Goal: Check status: Check status

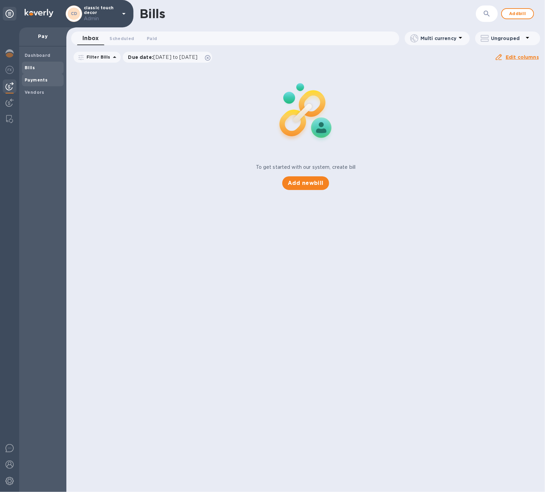
click at [43, 84] on div "Payments" at bounding box center [43, 80] width 42 height 12
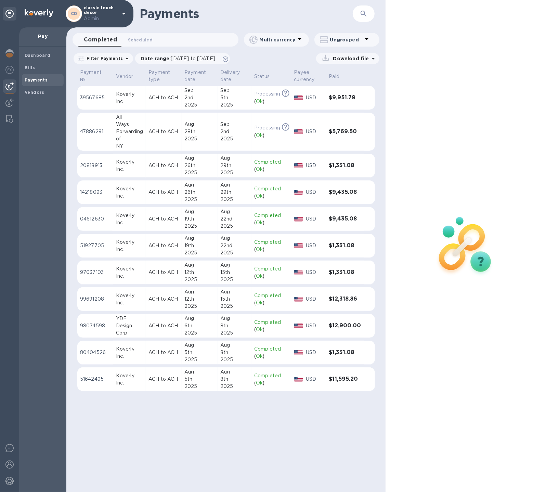
click at [193, 99] on div "2nd" at bounding box center [200, 97] width 30 height 7
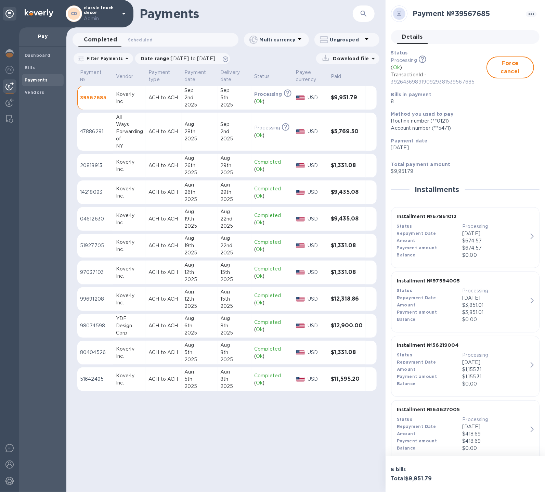
click at [193, 130] on div "28th" at bounding box center [200, 131] width 30 height 7
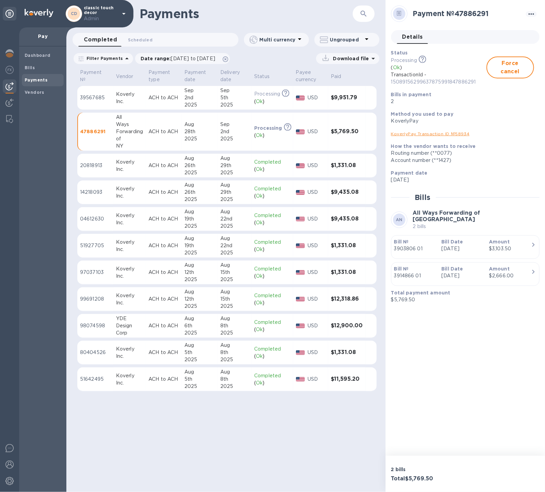
click at [160, 328] on p "ACH to ACH" at bounding box center [164, 325] width 30 height 7
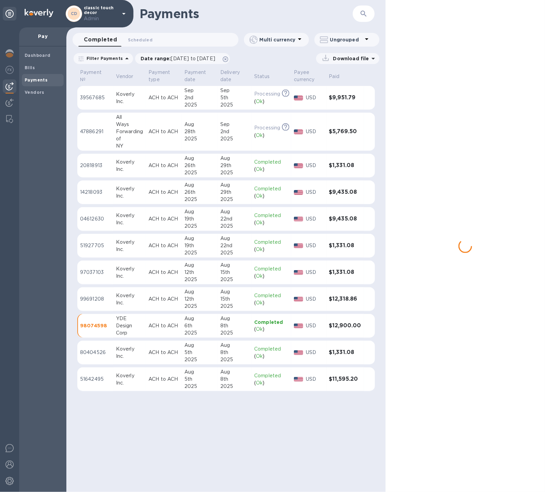
click at [160, 328] on p "ACH to ACH" at bounding box center [164, 325] width 30 height 7
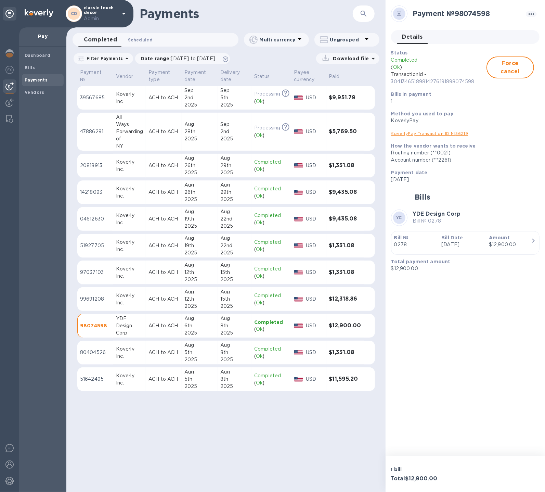
click at [147, 45] on button "Scheduled 0" at bounding box center [141, 40] width 36 height 14
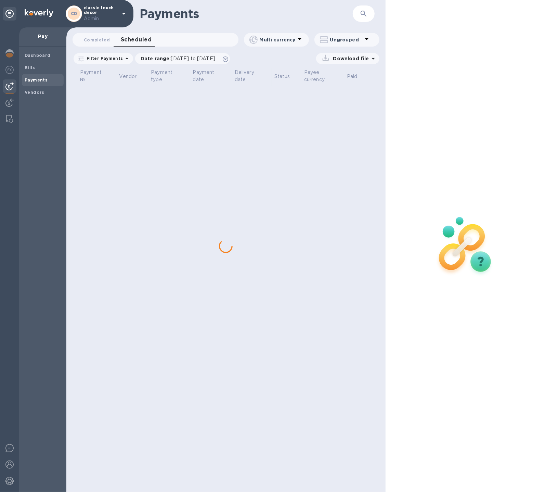
click at [147, 45] on button "Scheduled 0" at bounding box center [136, 40] width 42 height 14
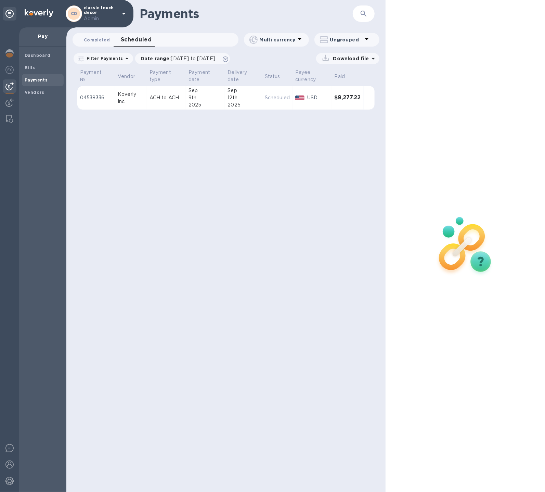
click at [88, 42] on span "Completed 0" at bounding box center [97, 39] width 26 height 7
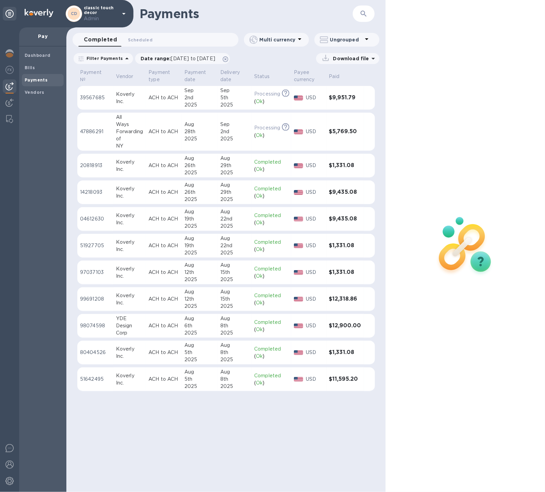
click at [141, 118] on div "All" at bounding box center [129, 117] width 27 height 7
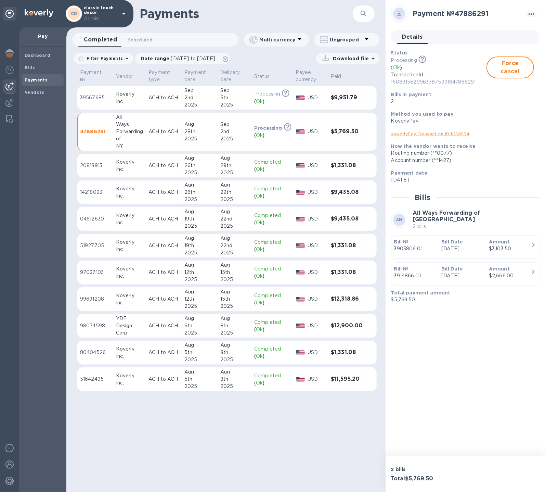
click at [212, 325] on div "6th" at bounding box center [200, 325] width 30 height 7
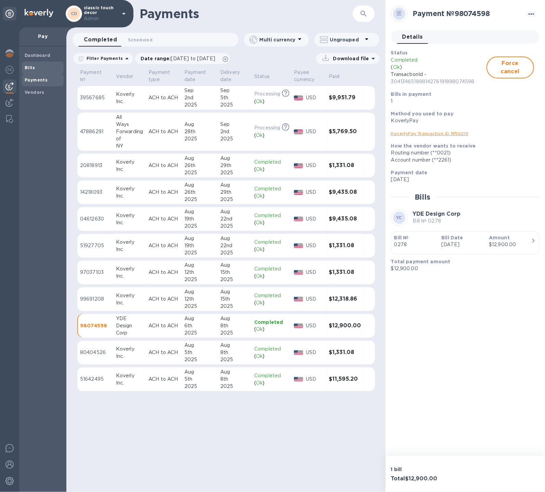
click at [27, 68] on b "Bills" at bounding box center [30, 67] width 10 height 5
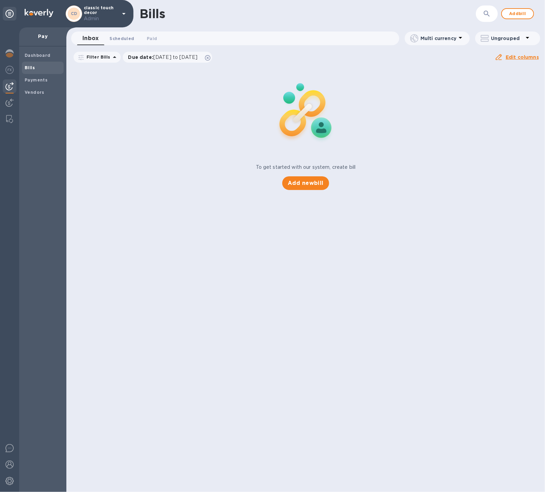
click at [120, 45] on button "Scheduled 0" at bounding box center [122, 39] width 36 height 14
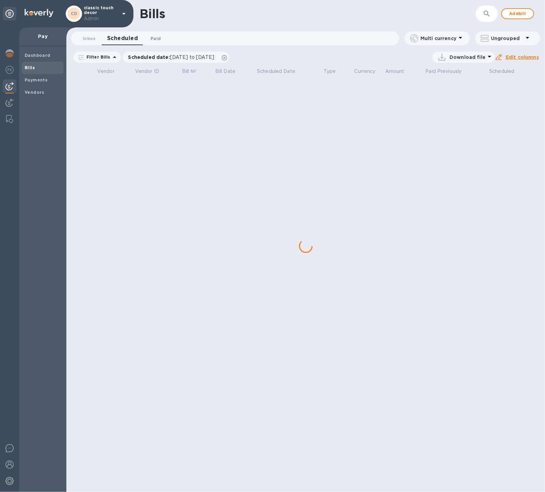
click at [163, 36] on button "Paid 0" at bounding box center [155, 39] width 25 height 14
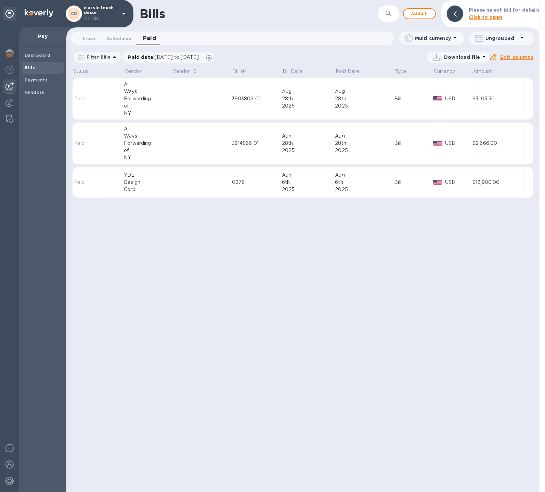
click at [391, 18] on button "button" at bounding box center [389, 13] width 16 height 16
paste input "3876046 01"
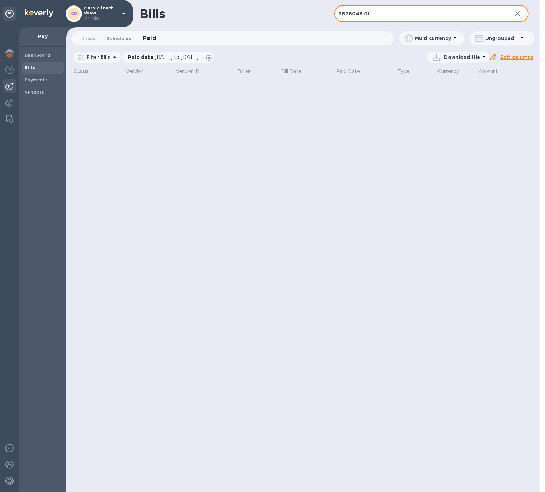
type input "3876046 01"
click at [123, 40] on span "Scheduled 0" at bounding box center [119, 38] width 25 height 7
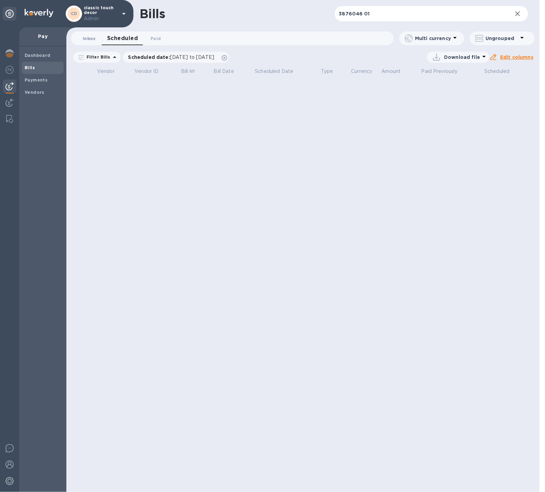
click at [86, 39] on span "Inbox 0" at bounding box center [89, 38] width 13 height 7
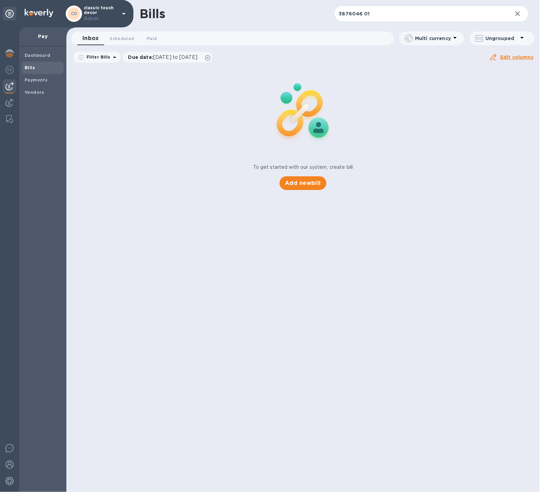
drag, startPoint x: 190, startPoint y: 100, endPoint x: 174, endPoint y: 74, distance: 30.3
click at [190, 100] on div "To get started with our system, create bill Add new bill" at bounding box center [303, 128] width 479 height 129
click at [129, 39] on span "Scheduled 0" at bounding box center [122, 38] width 25 height 7
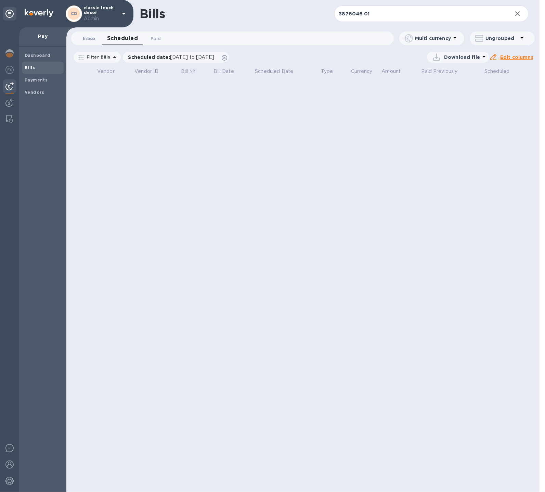
click at [91, 36] on span "Inbox 0" at bounding box center [89, 38] width 13 height 7
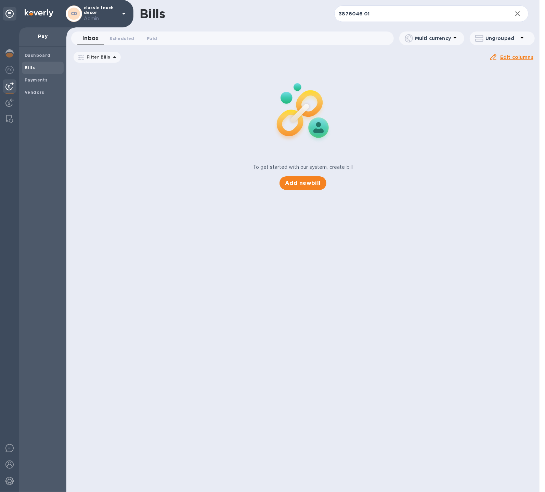
click at [0, 0] on icon at bounding box center [0, 0] width 0 height 0
click at [36, 75] on div "Payments" at bounding box center [43, 80] width 42 height 12
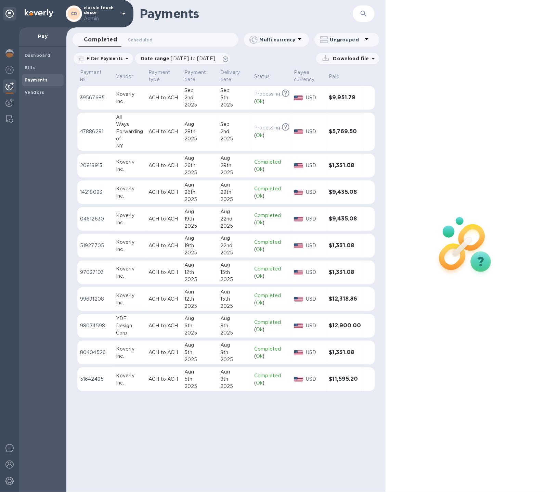
click at [162, 127] on td "ACH to ACH" at bounding box center [164, 132] width 36 height 38
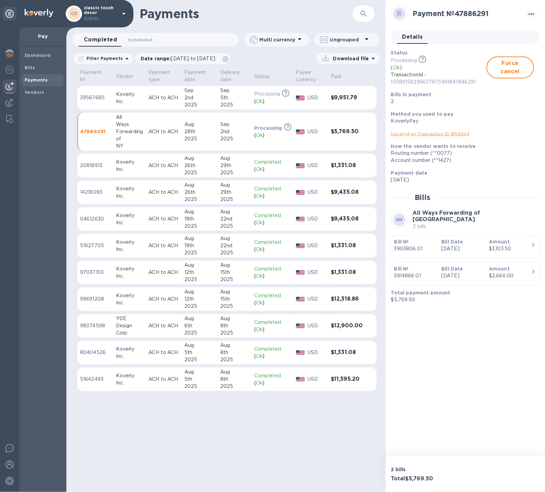
click at [162, 127] on td "ACH to ACH" at bounding box center [164, 132] width 36 height 38
click at [161, 331] on td "ACH to ACH" at bounding box center [164, 326] width 36 height 24
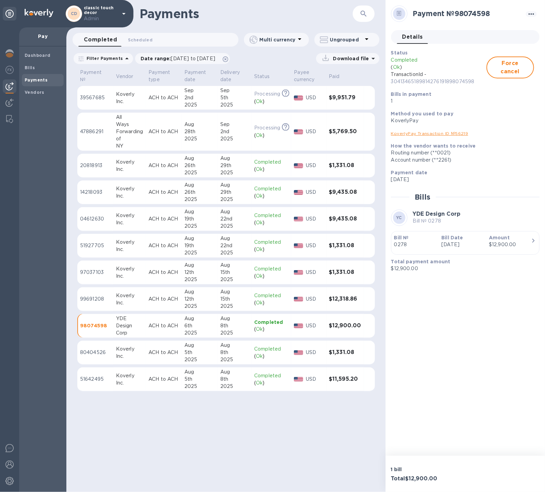
click at [134, 120] on div "All" at bounding box center [129, 117] width 27 height 7
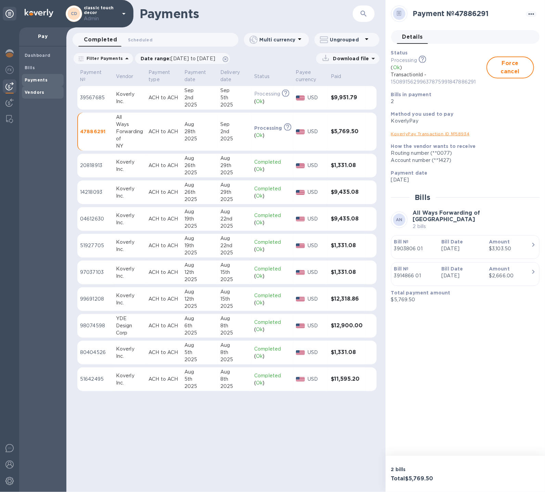
click at [48, 91] on span "Vendors" at bounding box center [43, 92] width 36 height 7
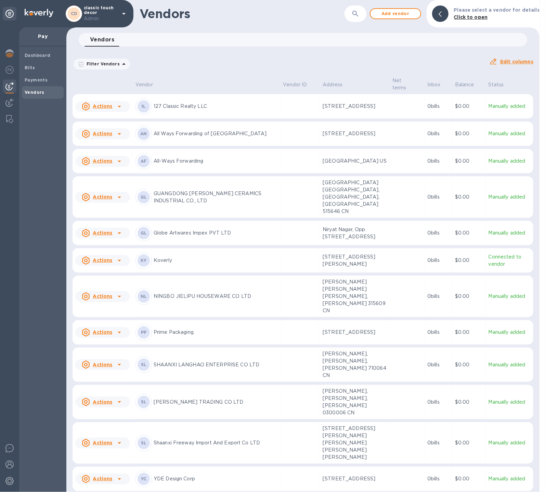
click at [210, 135] on p "All Ways Forwarding of [GEOGRAPHIC_DATA]" at bounding box center [216, 133] width 124 height 7
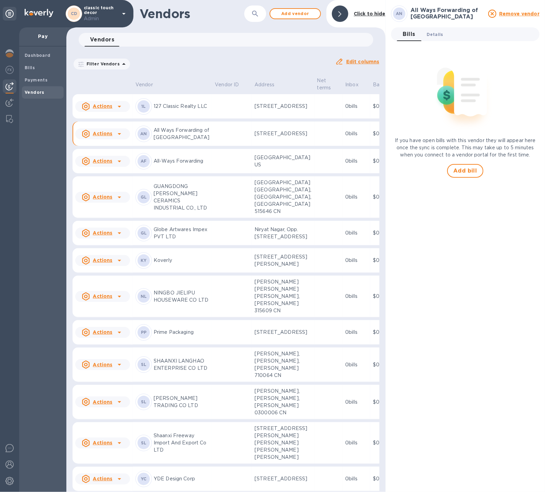
click at [437, 32] on span "Details 0" at bounding box center [435, 34] width 16 height 7
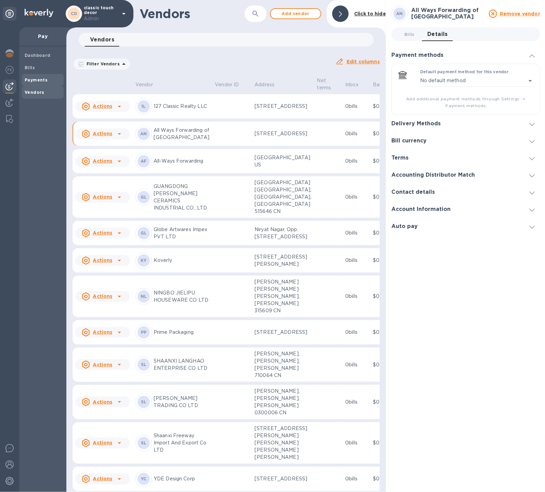
click at [32, 81] on b "Payments" at bounding box center [36, 79] width 23 height 5
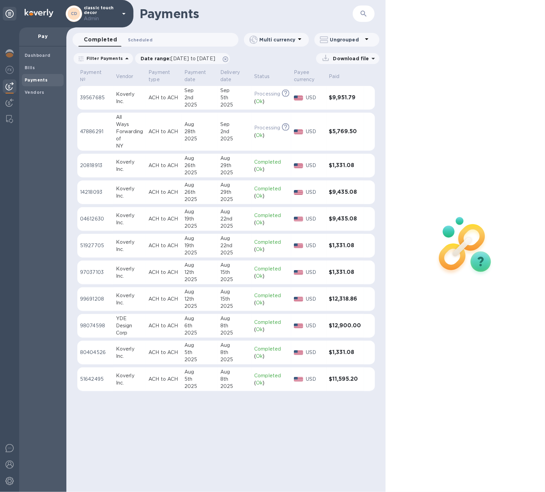
click at [145, 41] on span "Scheduled 0" at bounding box center [140, 39] width 25 height 7
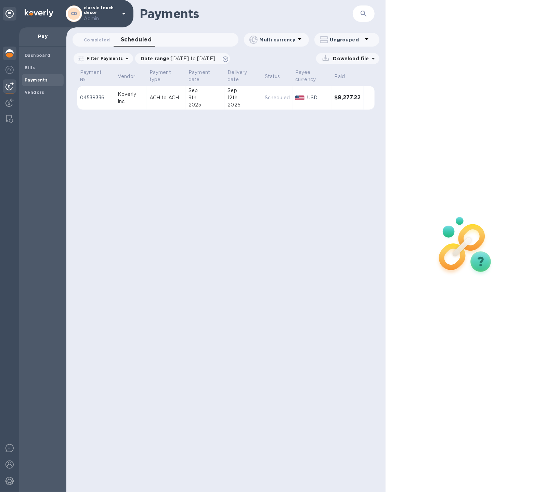
click at [12, 55] on img at bounding box center [9, 53] width 8 height 8
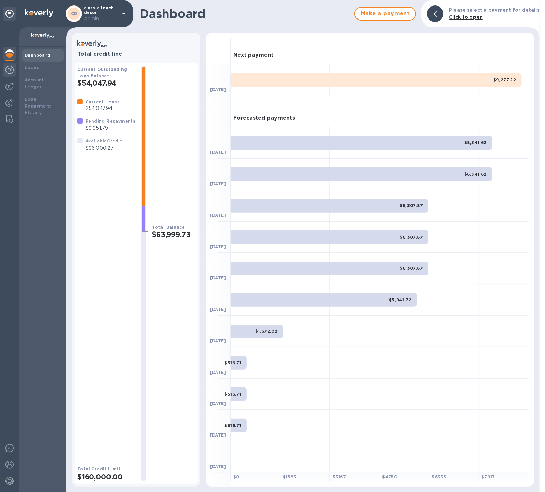
click at [13, 70] on img at bounding box center [9, 70] width 8 height 8
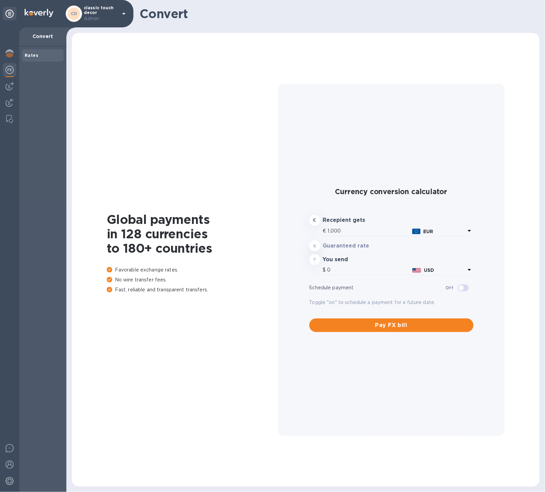
click at [13, 94] on div at bounding box center [9, 259] width 19 height 465
click at [11, 89] on img at bounding box center [9, 86] width 8 height 8
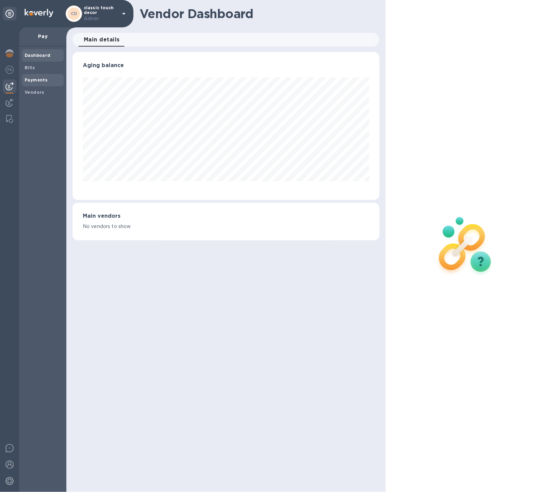
click at [45, 80] on b "Payments" at bounding box center [36, 79] width 23 height 5
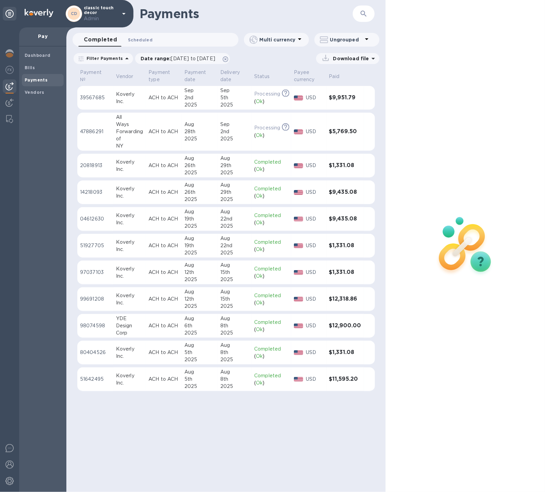
click at [142, 42] on span "Scheduled 0" at bounding box center [140, 39] width 25 height 7
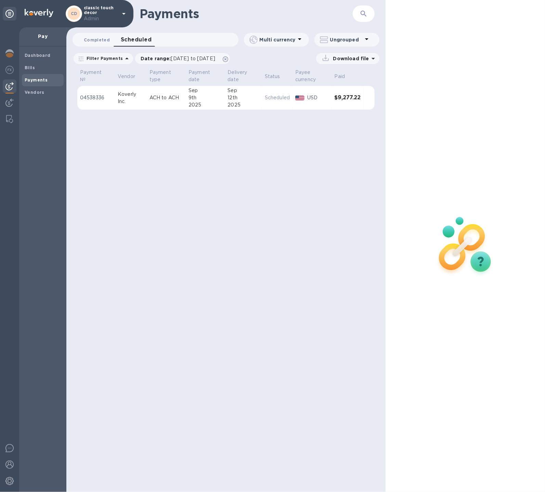
click at [102, 40] on span "Completed 0" at bounding box center [97, 39] width 26 height 7
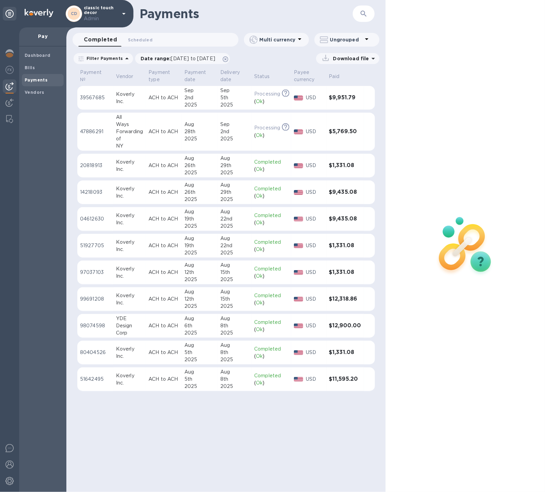
click at [116, 9] on p "classic touch decor Admin" at bounding box center [101, 13] width 34 height 17
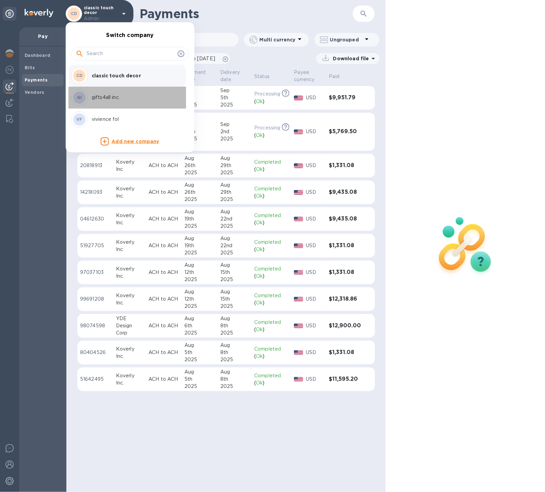
click at [113, 95] on p "gifts4all inc." at bounding box center [135, 97] width 86 height 7
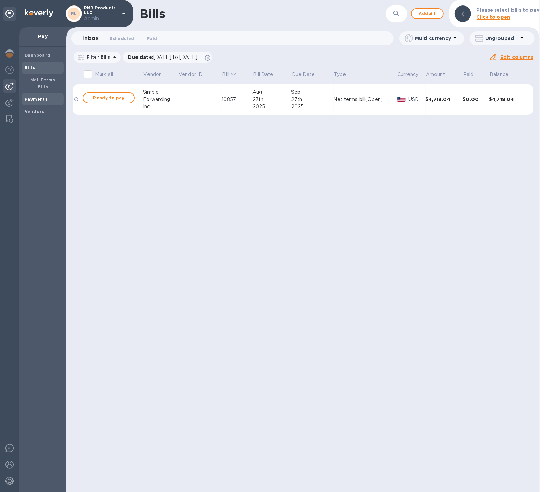
click at [59, 96] on span "Payments" at bounding box center [43, 99] width 36 height 7
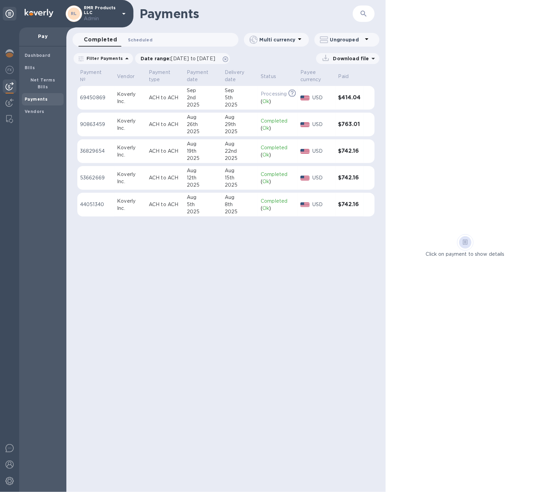
click at [154, 38] on button "Scheduled 0" at bounding box center [141, 40] width 36 height 14
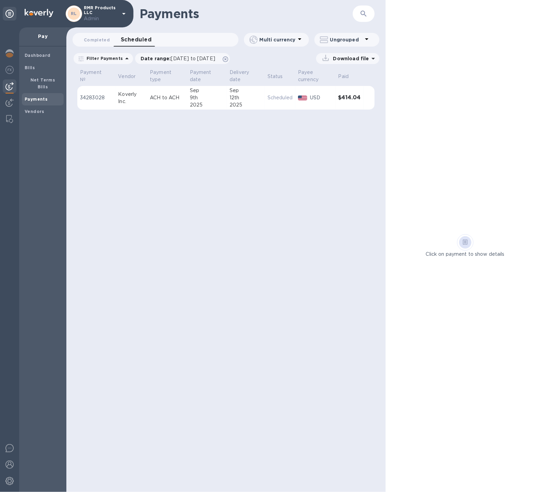
click at [100, 16] on p "Admin" at bounding box center [101, 18] width 34 height 7
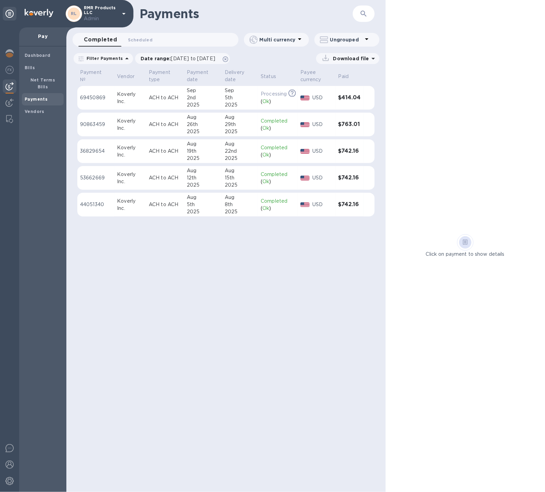
click at [114, 21] on p "Admin" at bounding box center [101, 18] width 34 height 7
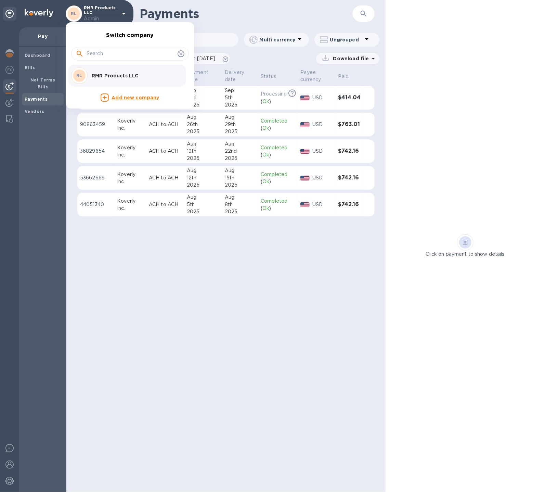
click at [124, 12] on div at bounding box center [272, 246] width 545 height 492
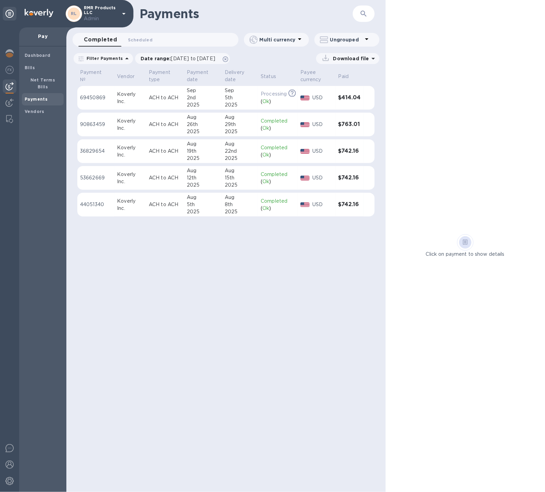
click at [124, 13] on icon at bounding box center [123, 14] width 3 height 2
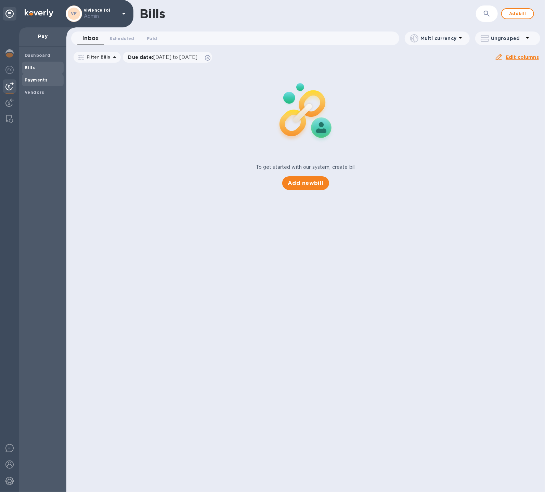
click at [31, 77] on b "Payments" at bounding box center [36, 79] width 23 height 5
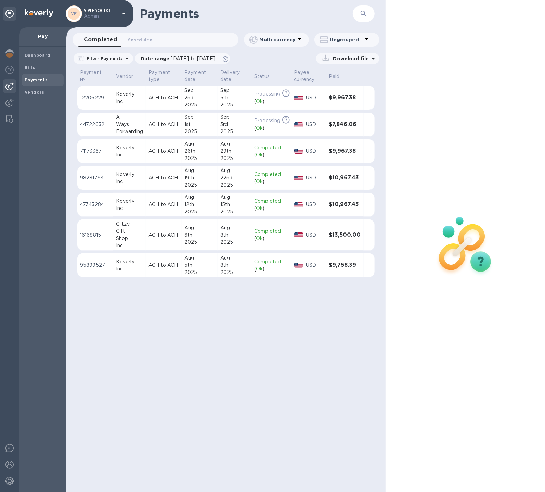
click at [178, 89] on td "ACH to ACH" at bounding box center [164, 98] width 36 height 24
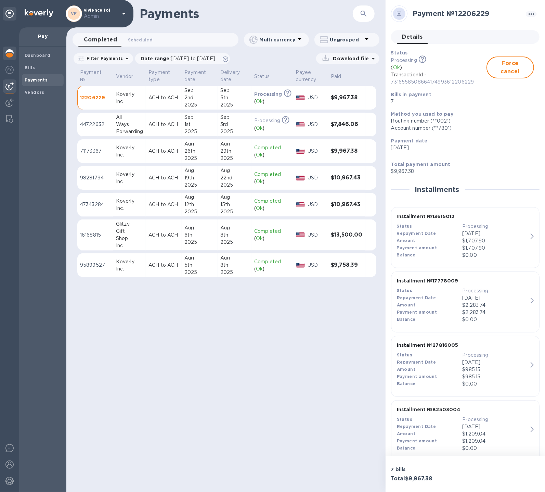
click at [7, 51] on img at bounding box center [9, 53] width 8 height 8
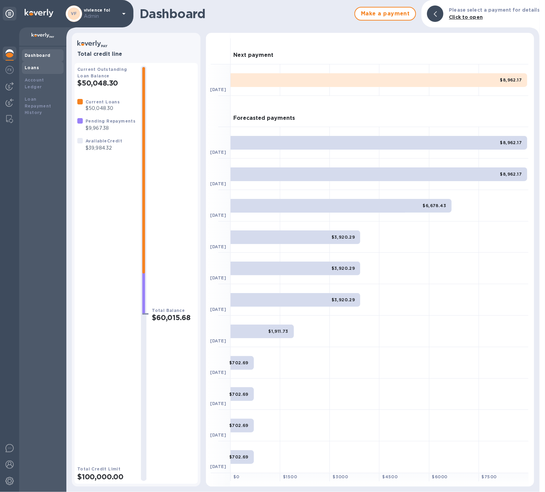
click at [38, 65] on div "Loans" at bounding box center [43, 67] width 36 height 7
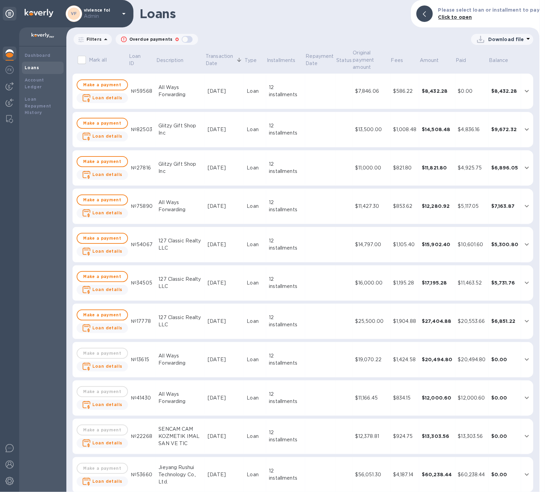
click at [339, 106] on td at bounding box center [344, 92] width 16 height 36
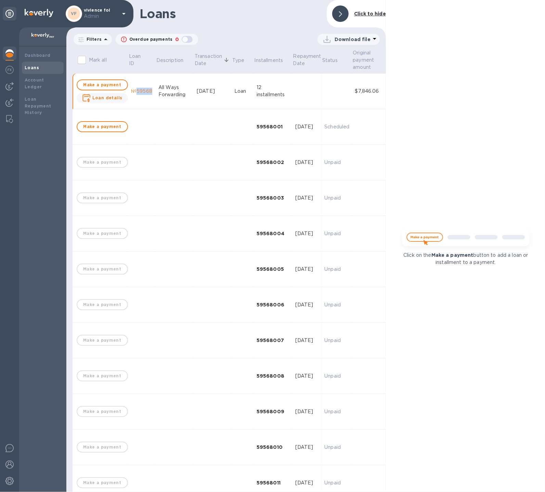
drag, startPoint x: 151, startPoint y: 90, endPoint x: 134, endPoint y: 90, distance: 17.1
click at [134, 90] on td "№59568" at bounding box center [141, 92] width 27 height 36
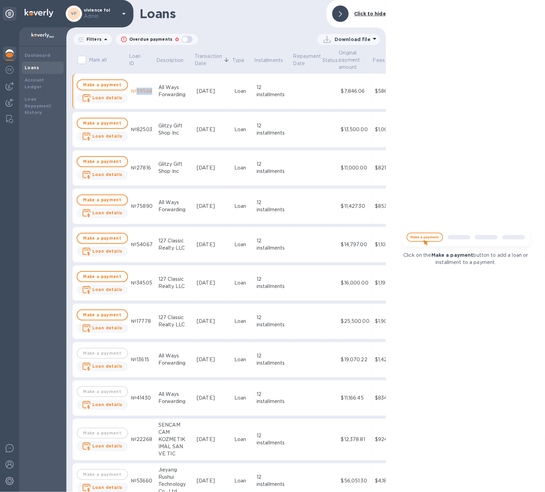
copy div "59568"
click at [12, 88] on img at bounding box center [9, 86] width 8 height 8
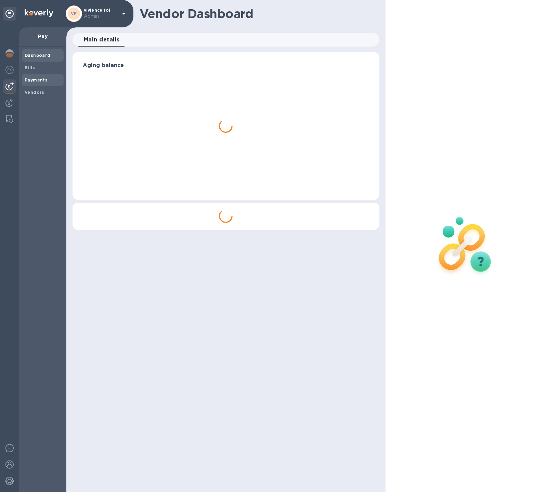
click at [35, 80] on b "Payments" at bounding box center [36, 79] width 23 height 5
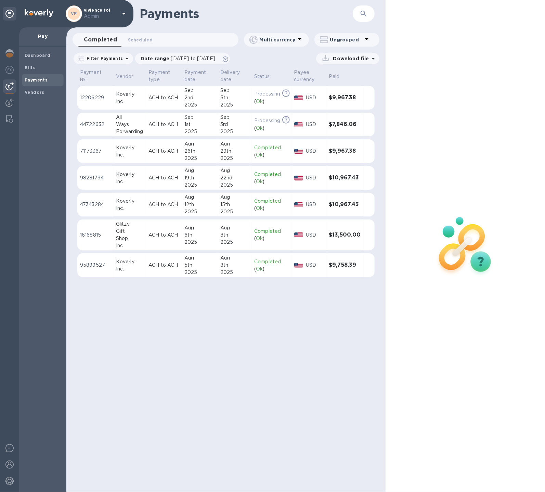
click at [198, 93] on div "Sep" at bounding box center [200, 90] width 30 height 7
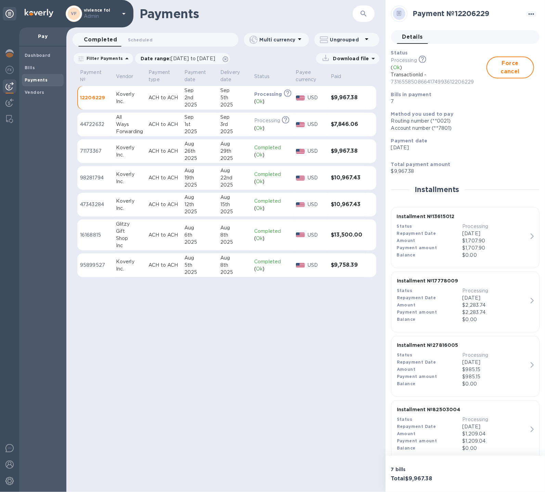
click at [198, 117] on div "Sep" at bounding box center [200, 117] width 30 height 7
